Goal: Find specific page/section

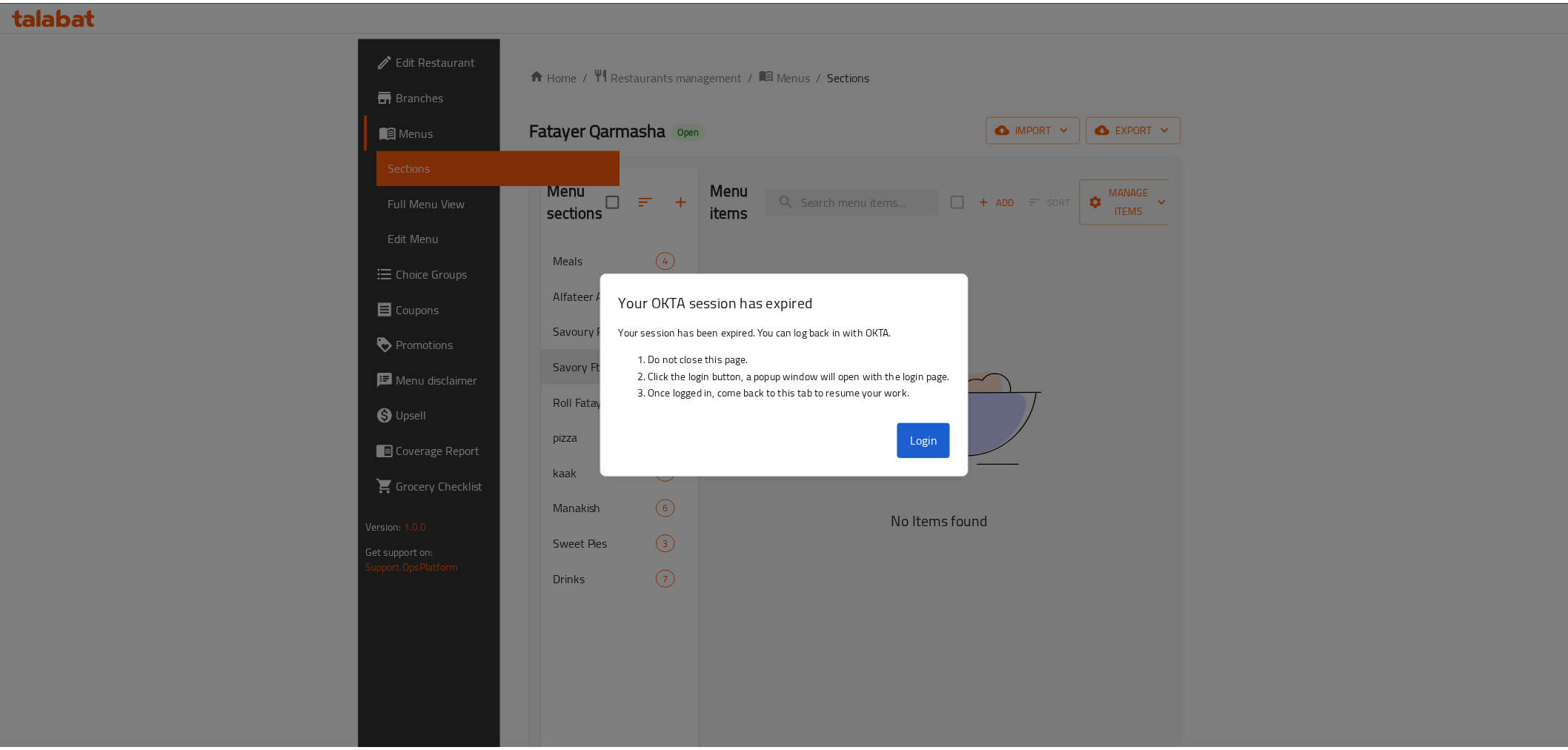
scroll to position [207, 0]
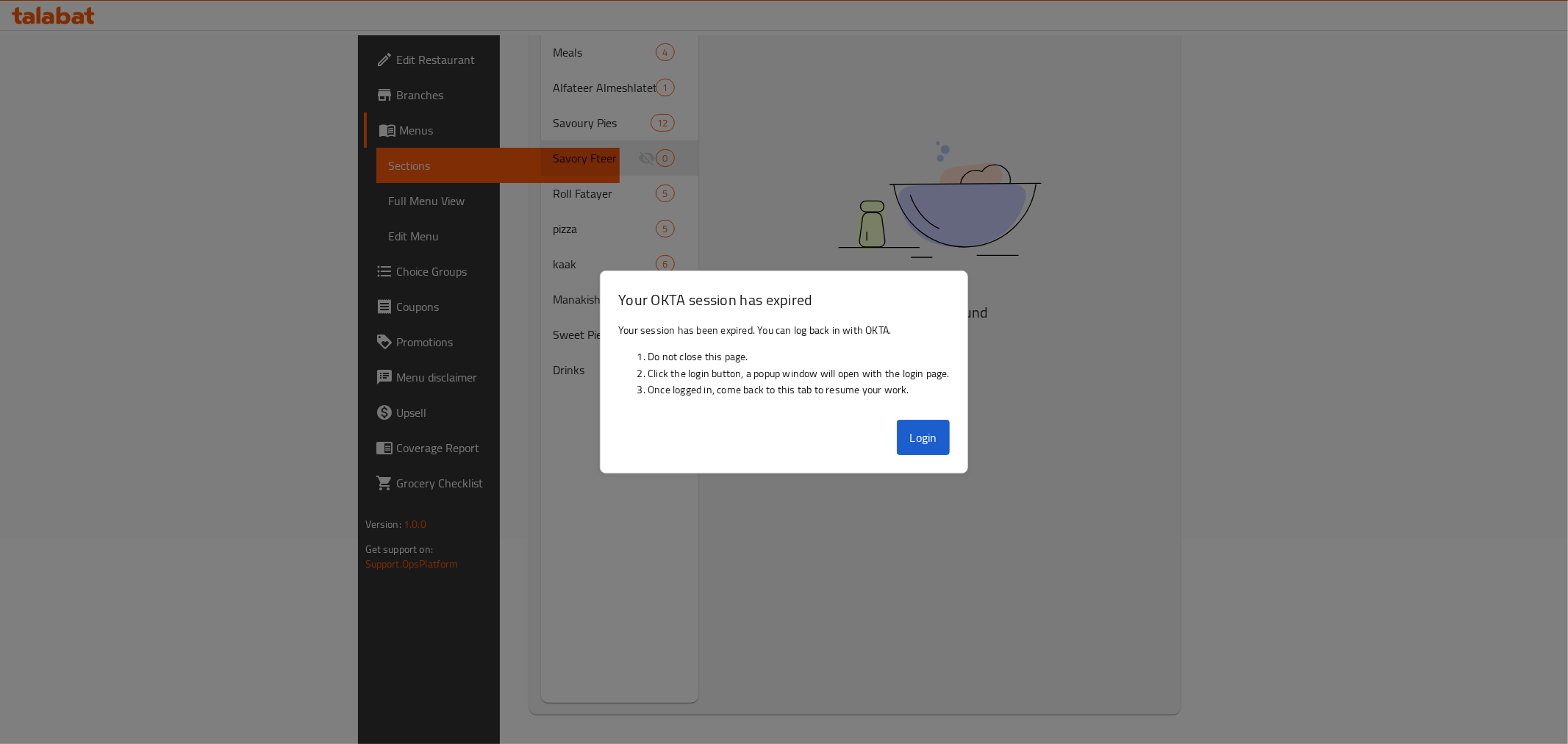
click at [917, 435] on button "Login" at bounding box center [923, 437] width 53 height 36
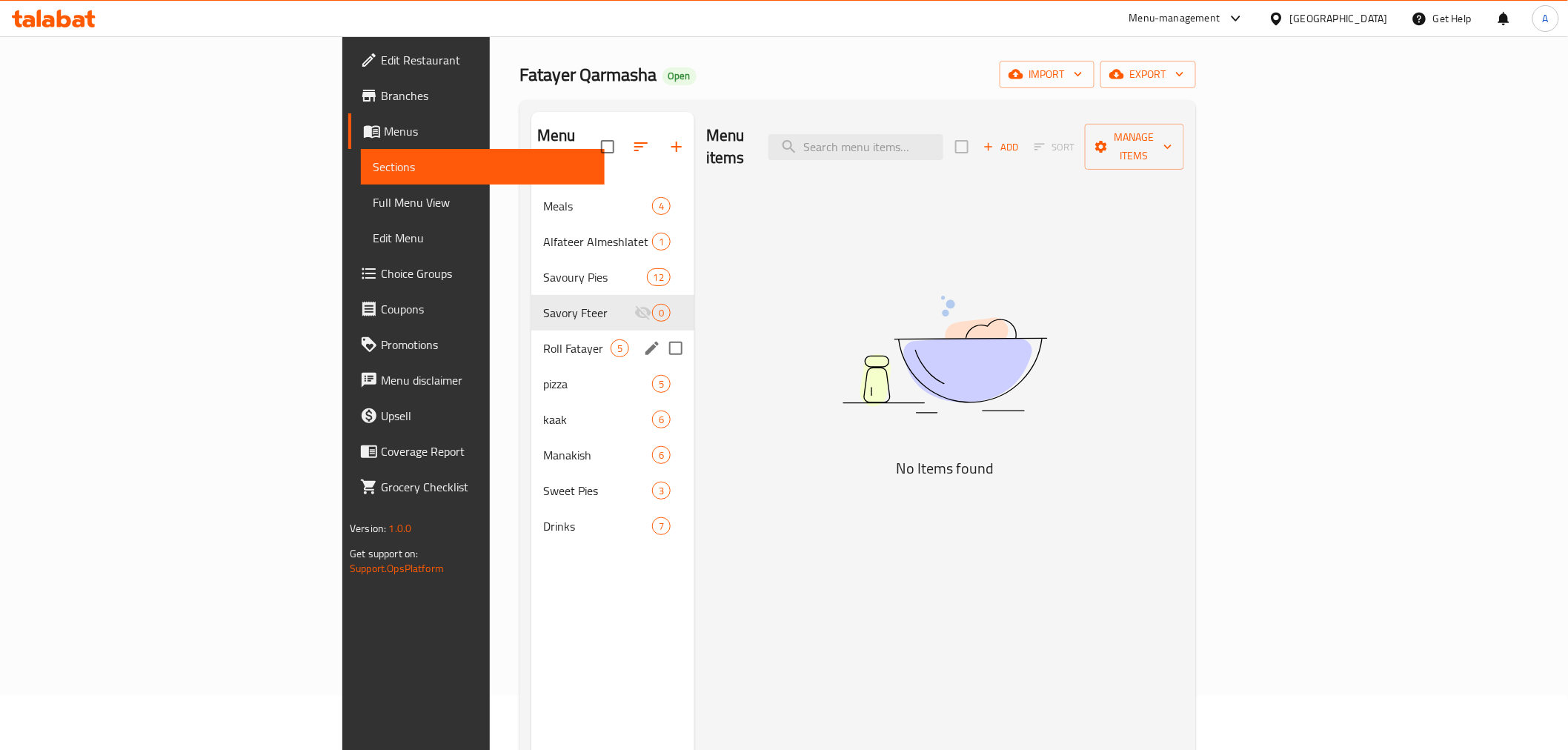
scroll to position [0, 0]
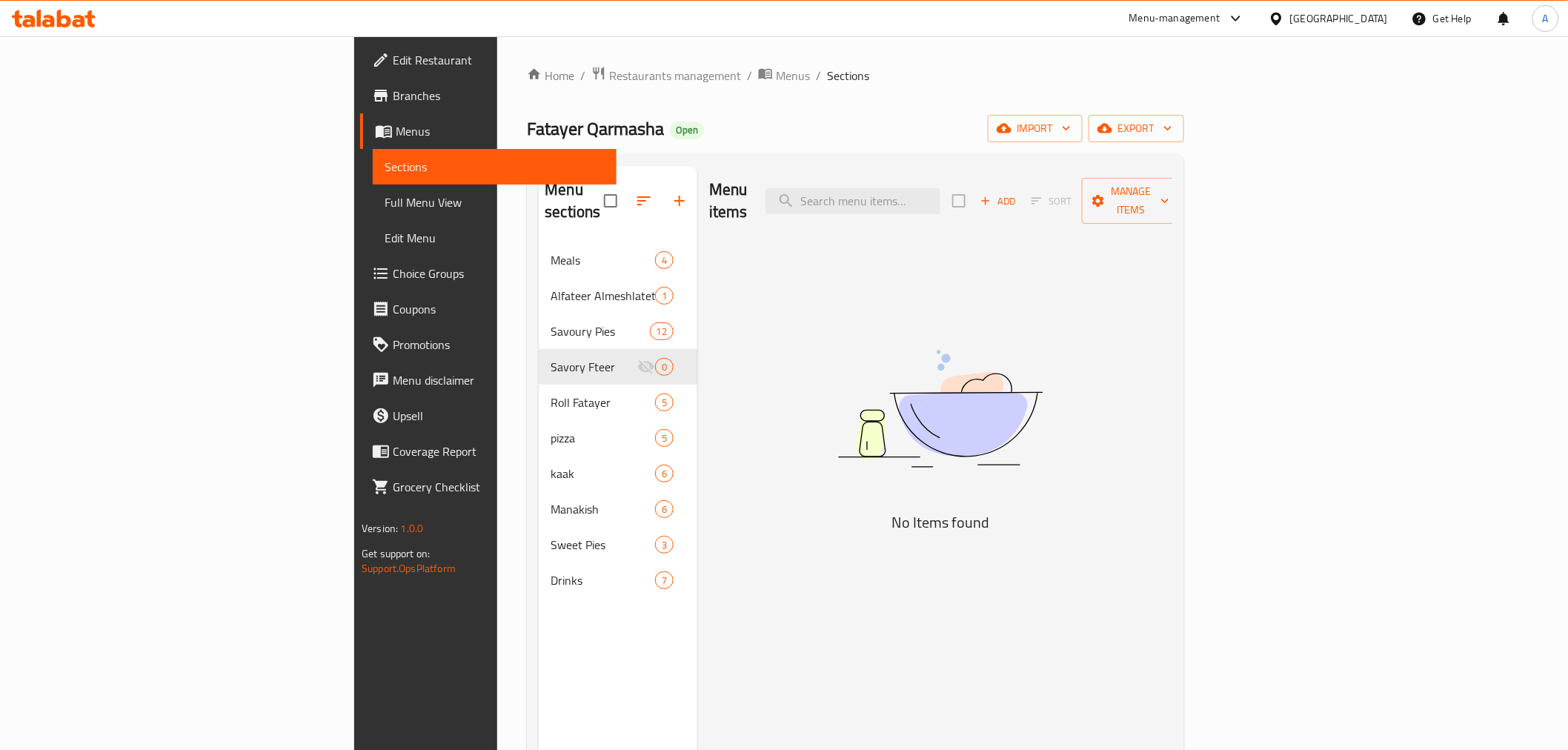
click at [68, 17] on icon at bounding box center [64, 18] width 14 height 18
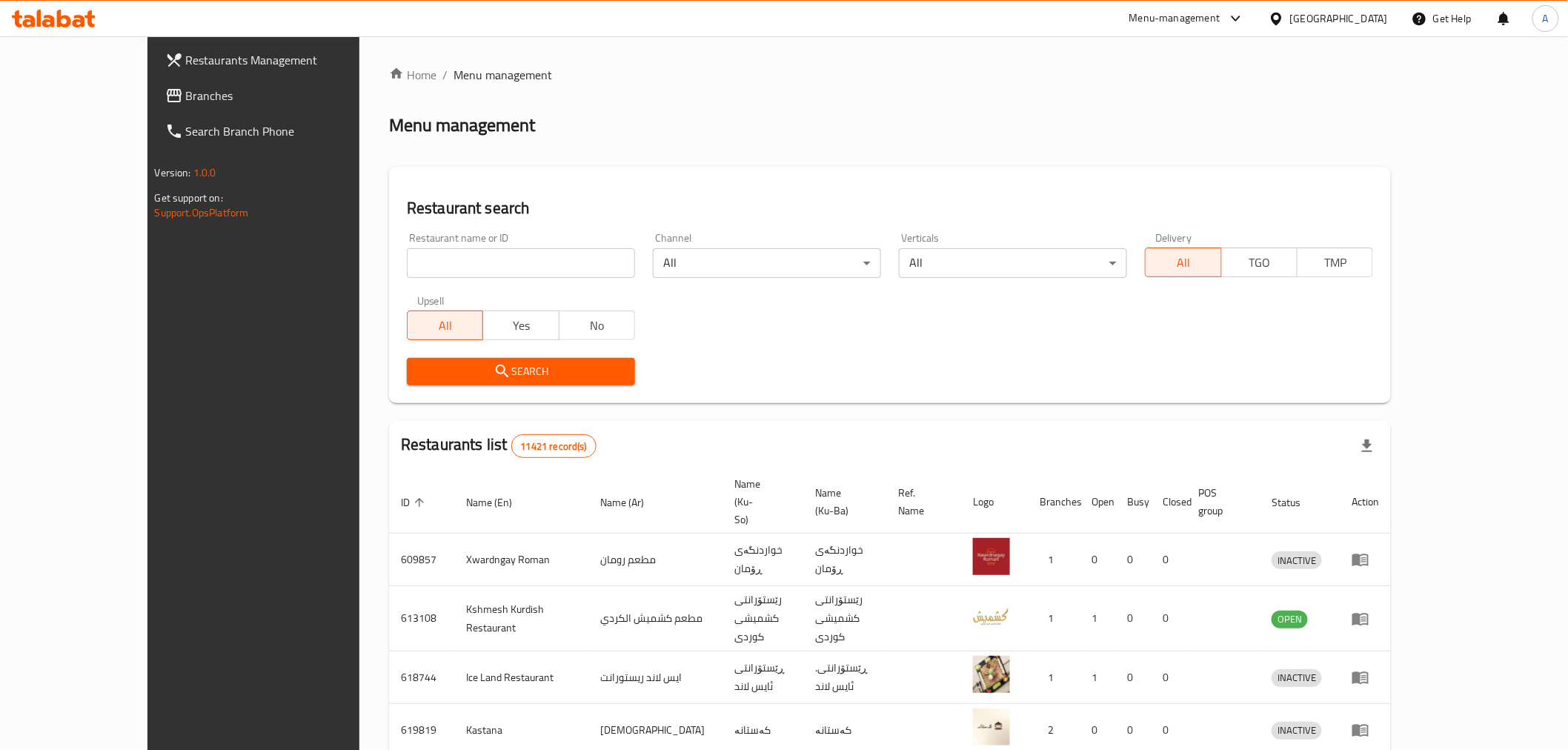
click at [406, 258] on input "search" at bounding box center [521, 263] width 228 height 30
type input "d"
click button "Search" at bounding box center [521, 371] width 228 height 27
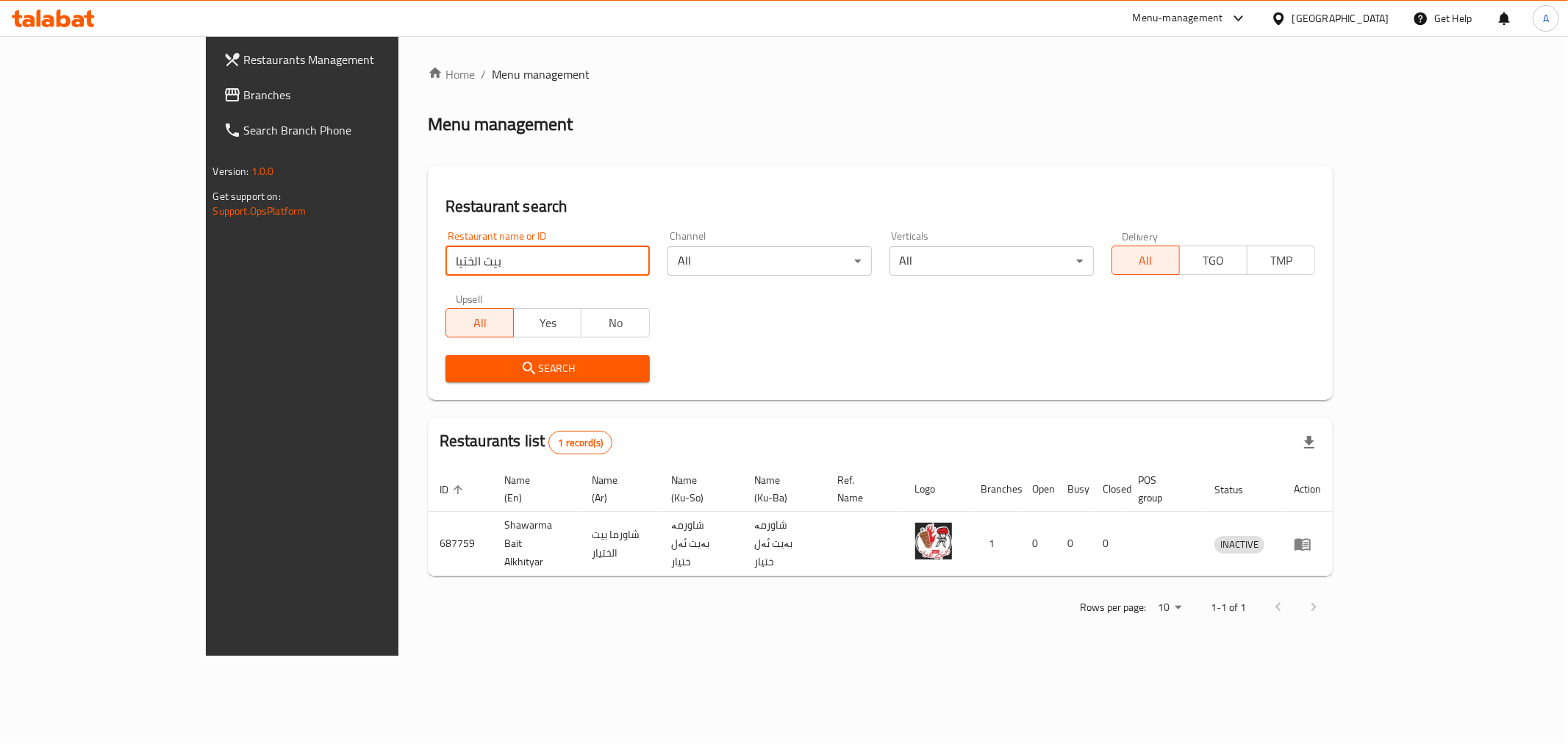
click at [522, 612] on div "Home / Menu management Menu management Restaurant search Restaurant name or ID …" at bounding box center [881, 346] width 965 height 620
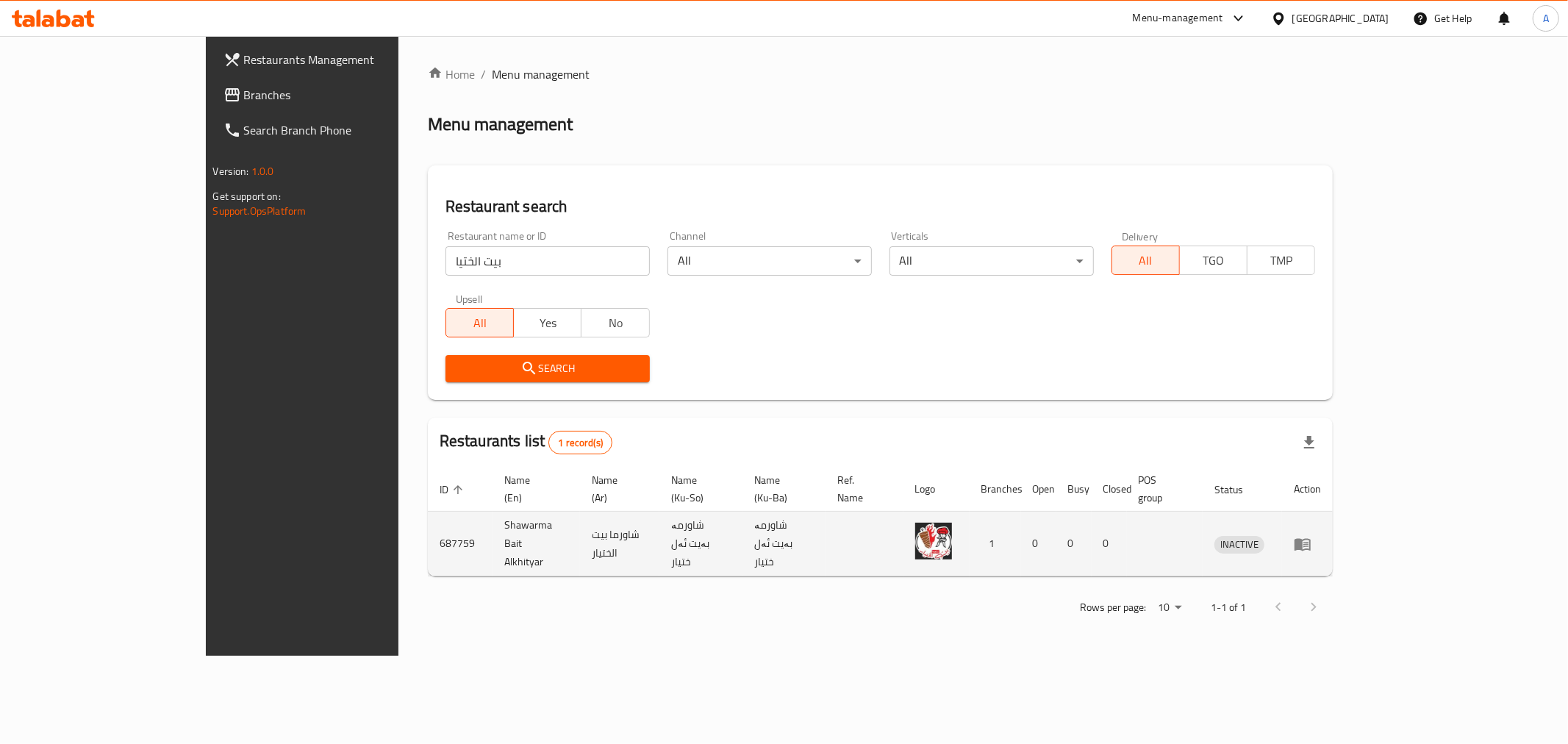
click at [493, 535] on td "Shawarma Bait Alkhityar" at bounding box center [536, 544] width 87 height 64
click at [493, 534] on td "Shawarma Bait Alkhityar" at bounding box center [536, 544] width 87 height 64
click at [493, 531] on td "Shawarma Bait Alkhityar" at bounding box center [536, 544] width 87 height 64
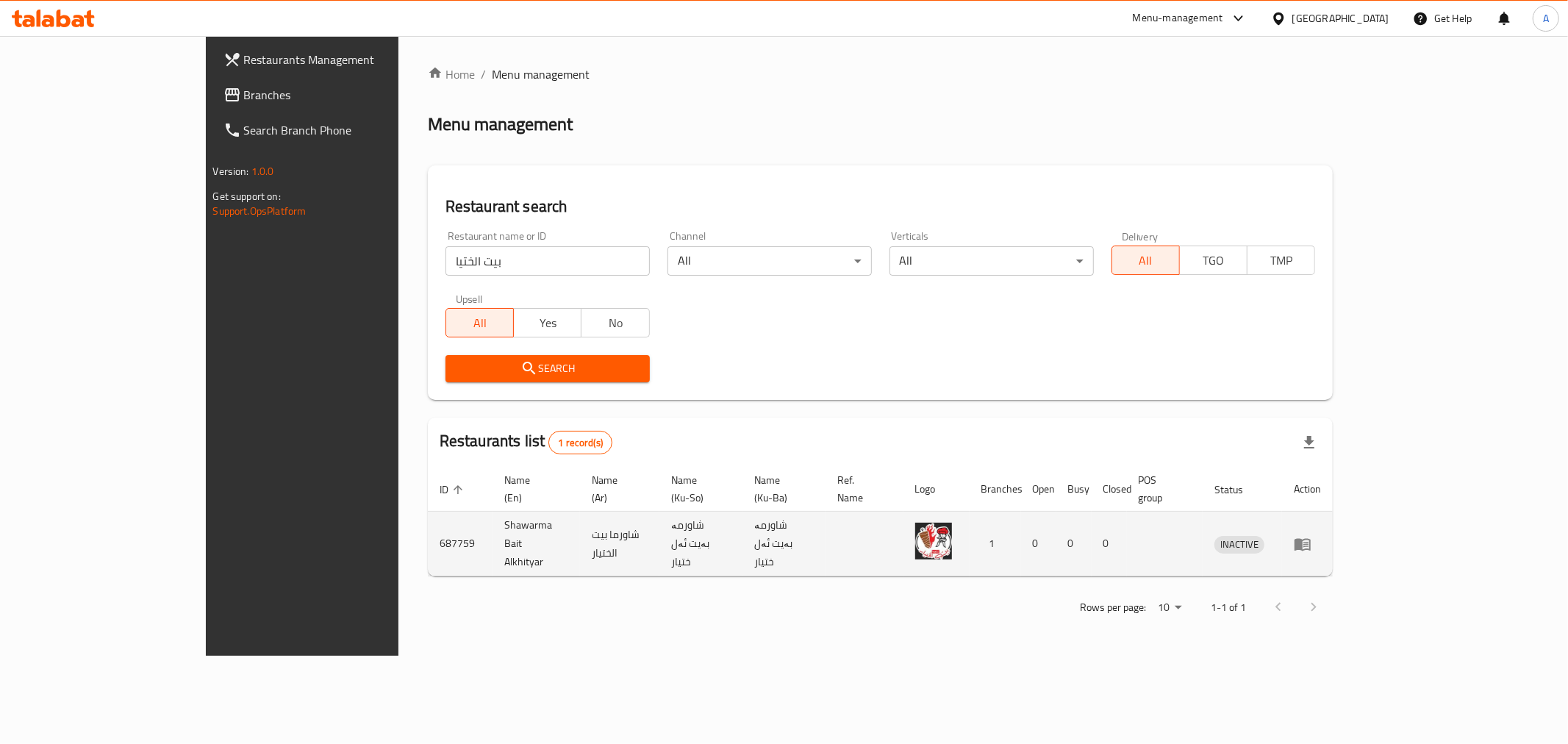
click at [427, 518] on td "687759" at bounding box center [460, 544] width 64 height 64
click at [493, 516] on td "Shawarma Bait Alkhityar" at bounding box center [536, 544] width 87 height 64
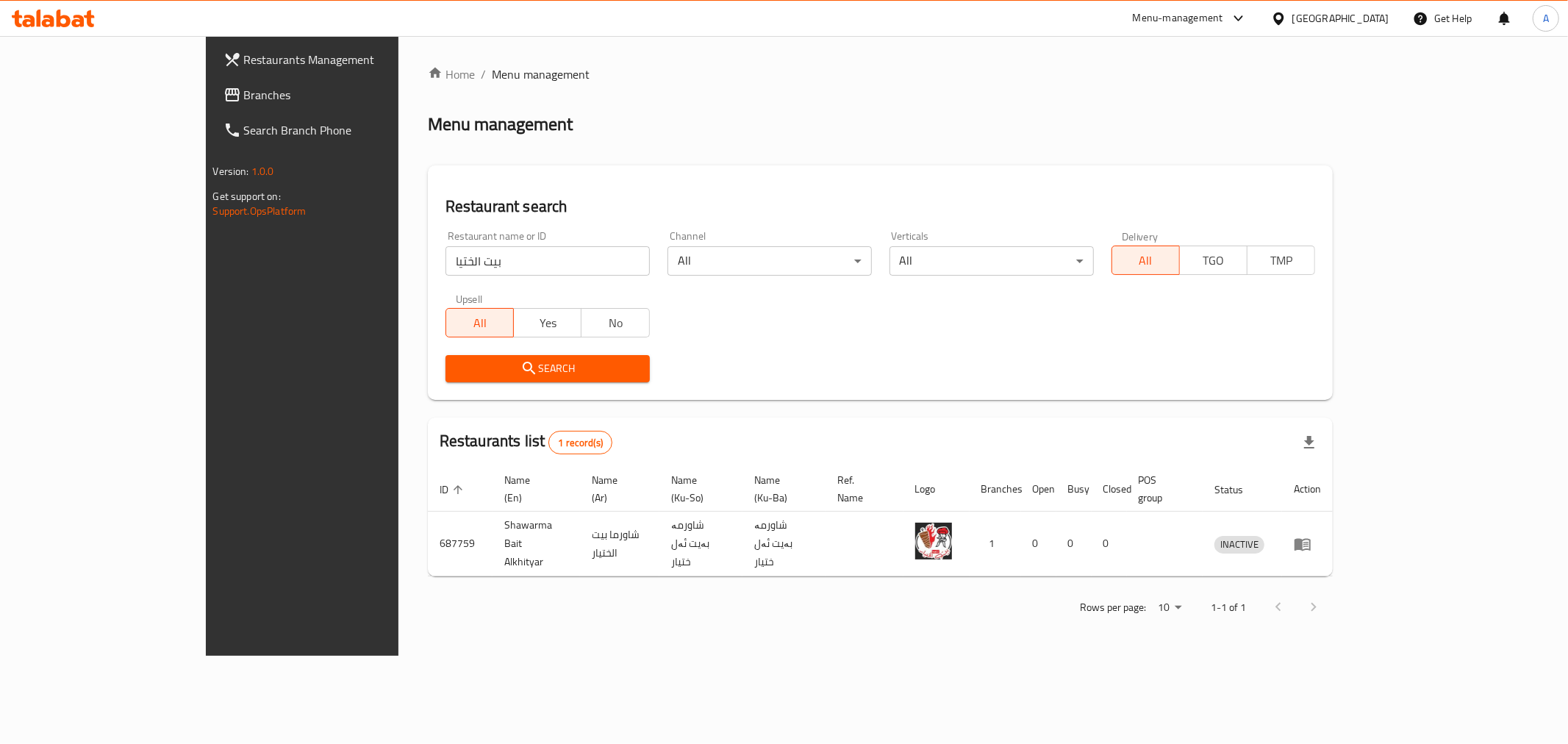
click at [446, 274] on input "بيت الختيا" at bounding box center [548, 261] width 205 height 30
type input "f"
type input "a"
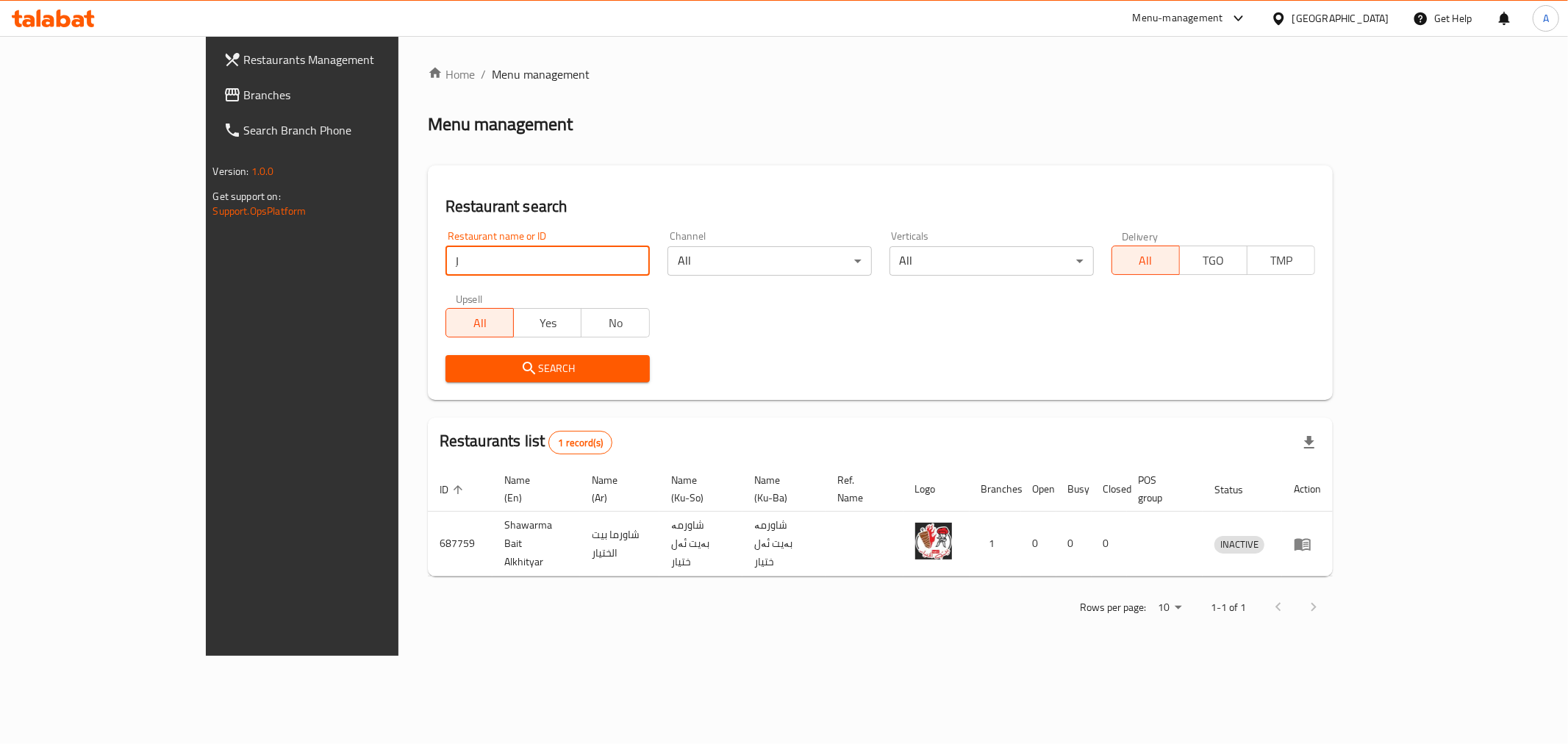
type input "ِ"
type input "شاورما الواثق"
click button "Search" at bounding box center [548, 369] width 205 height 27
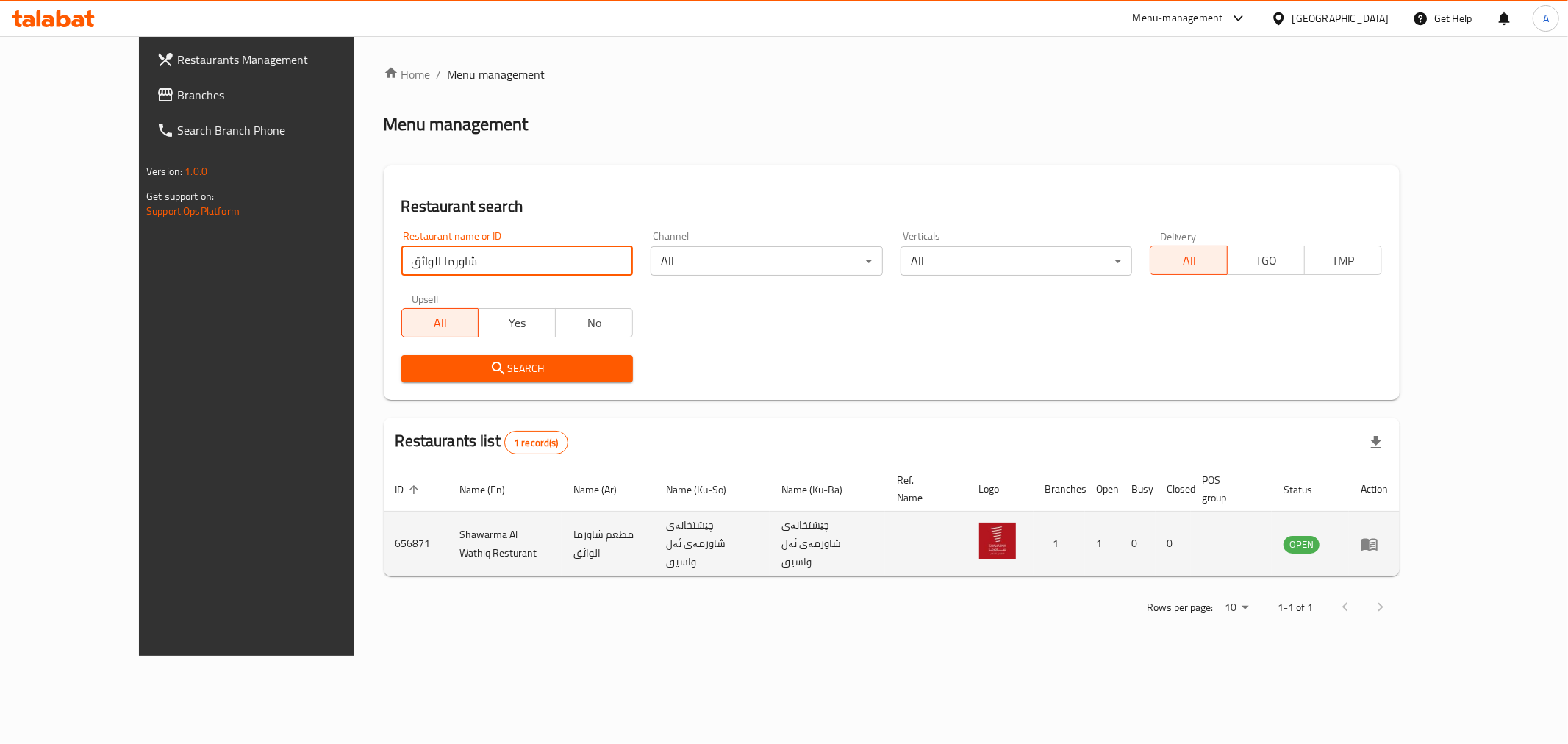
click at [384, 516] on td "656871" at bounding box center [416, 544] width 64 height 64
copy td "656871"
click at [448, 528] on td "Shawarma Al Wathiq Resturant" at bounding box center [505, 544] width 114 height 64
